Goal: Task Accomplishment & Management: Use online tool/utility

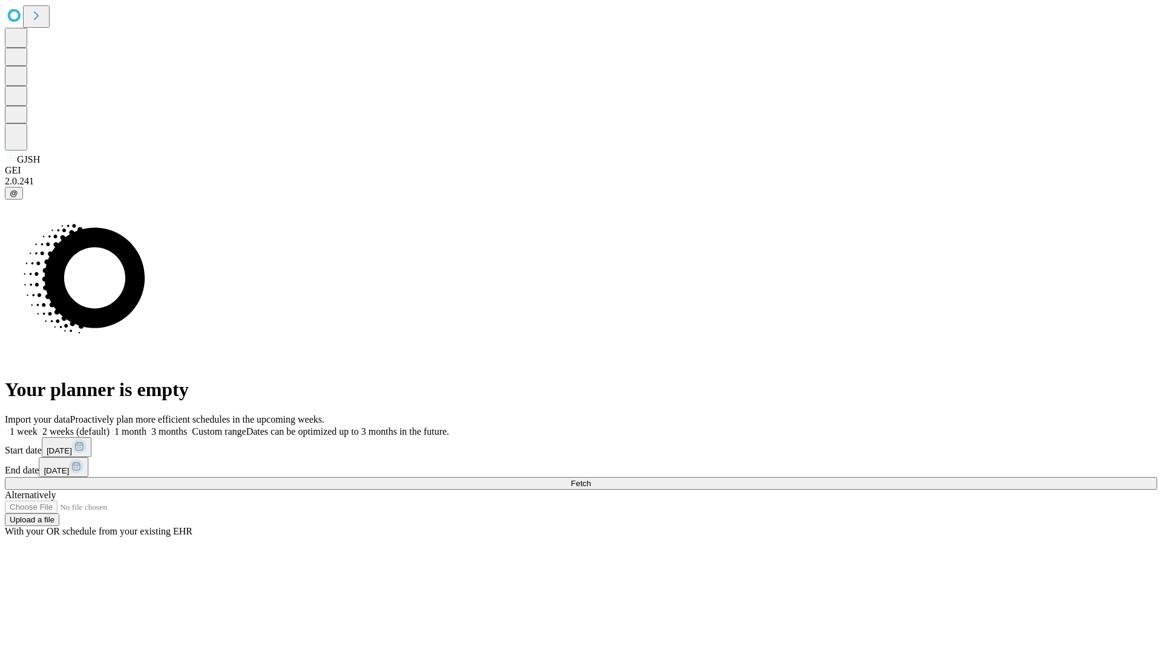
click at [590, 479] on span "Fetch" at bounding box center [581, 483] width 20 height 9
